Goal: Find specific page/section: Find specific page/section

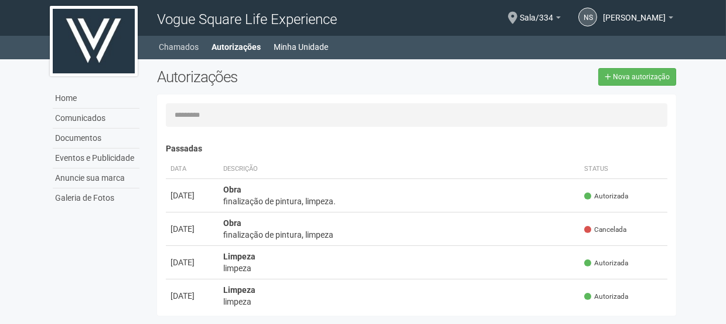
scroll to position [213, 0]
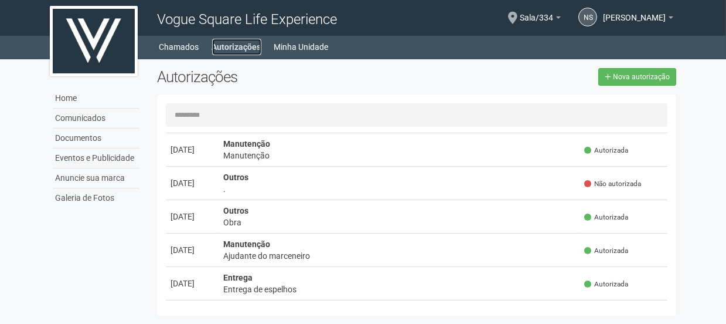
click at [237, 39] on link "Autorizações" at bounding box center [236, 47] width 49 height 16
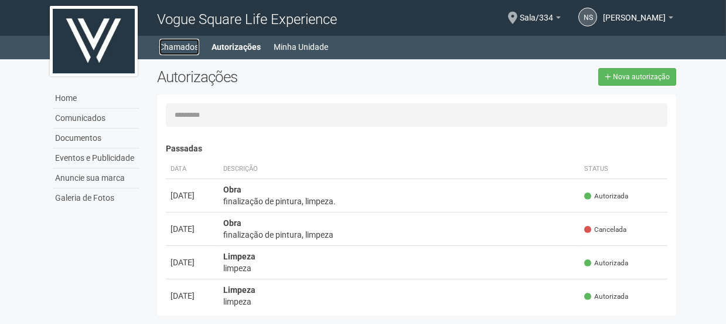
click at [176, 46] on link "Chamados" at bounding box center [179, 47] width 40 height 16
